Goal: Find specific page/section: Find specific page/section

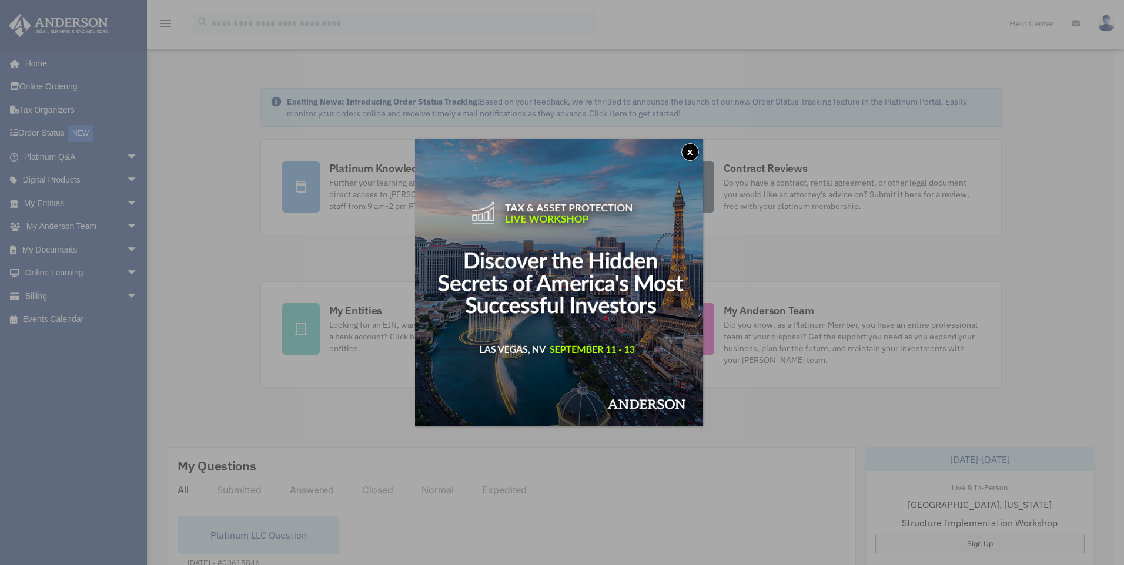
click at [695, 152] on button "x" at bounding box center [690, 152] width 18 height 18
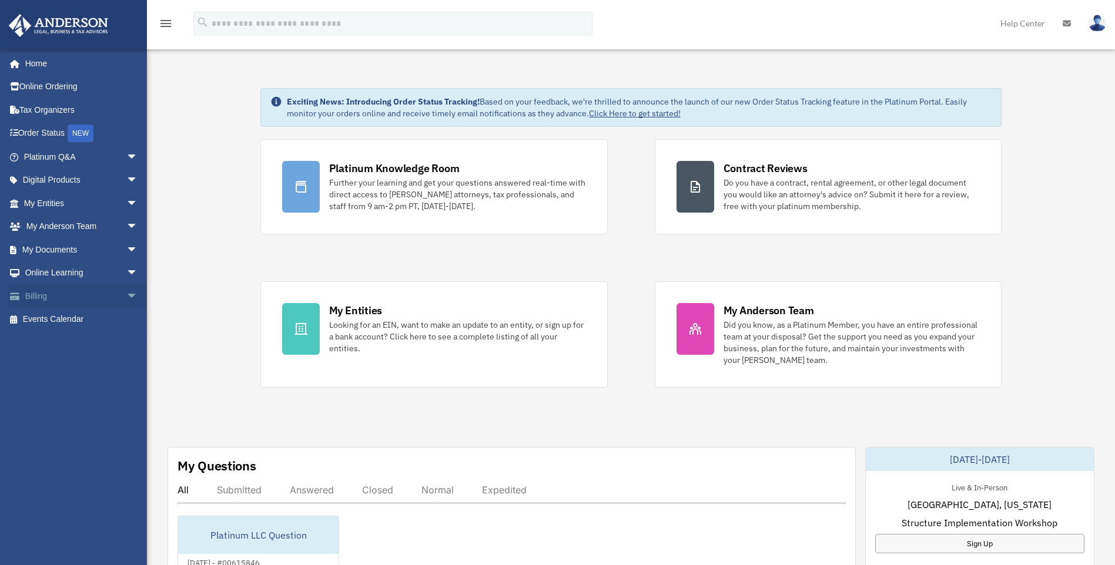
click at [107, 296] on link "Billing arrow_drop_down" at bounding box center [82, 296] width 148 height 24
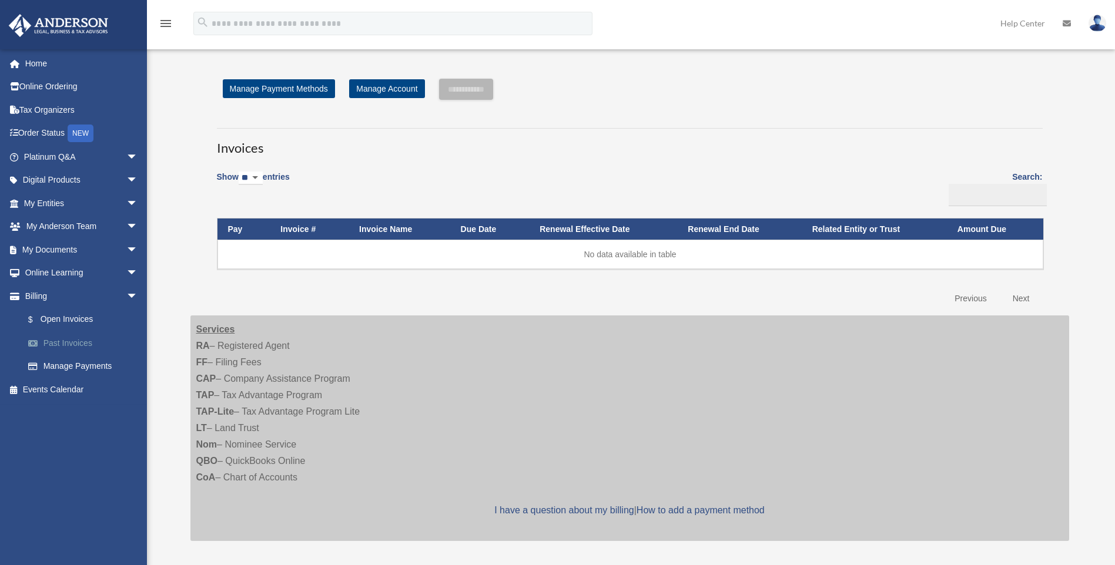
click at [64, 342] on link "Past Invoices" at bounding box center [85, 343] width 139 height 24
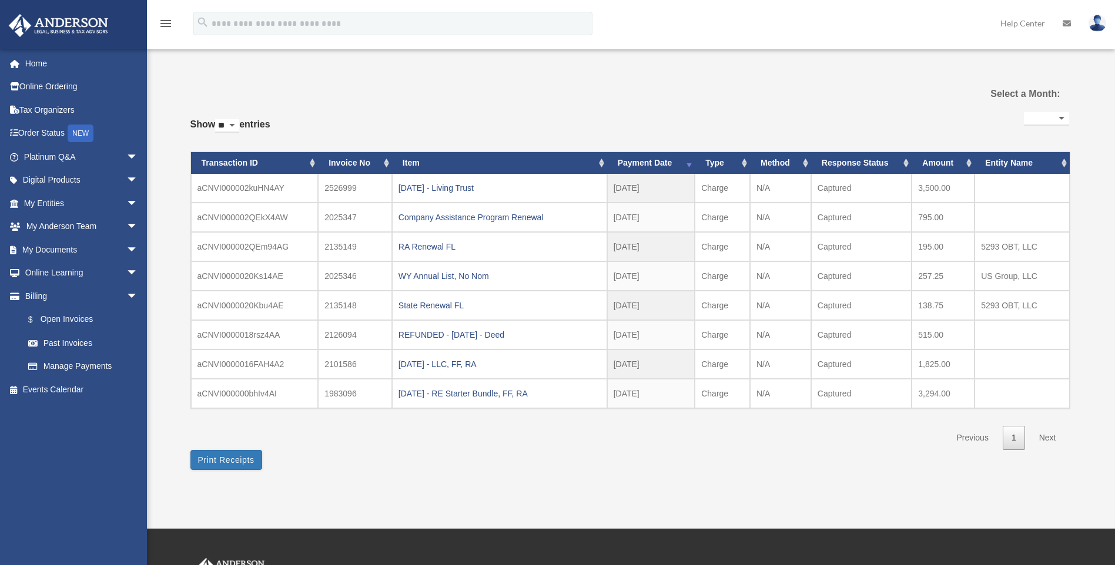
select select
